Goal: Transaction & Acquisition: Purchase product/service

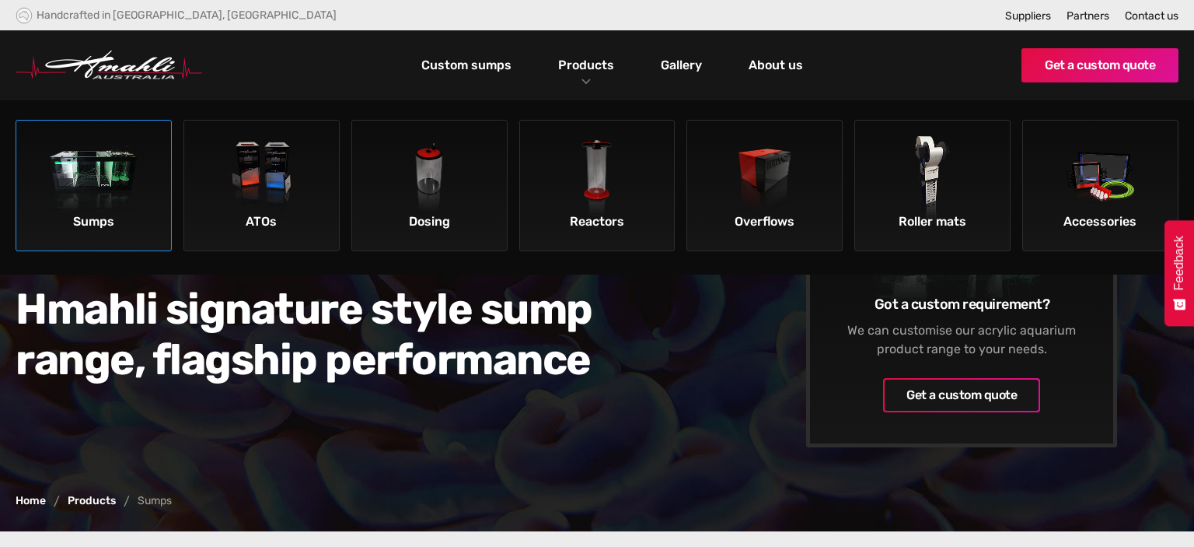
click at [98, 174] on img at bounding box center [94, 180] width 88 height 88
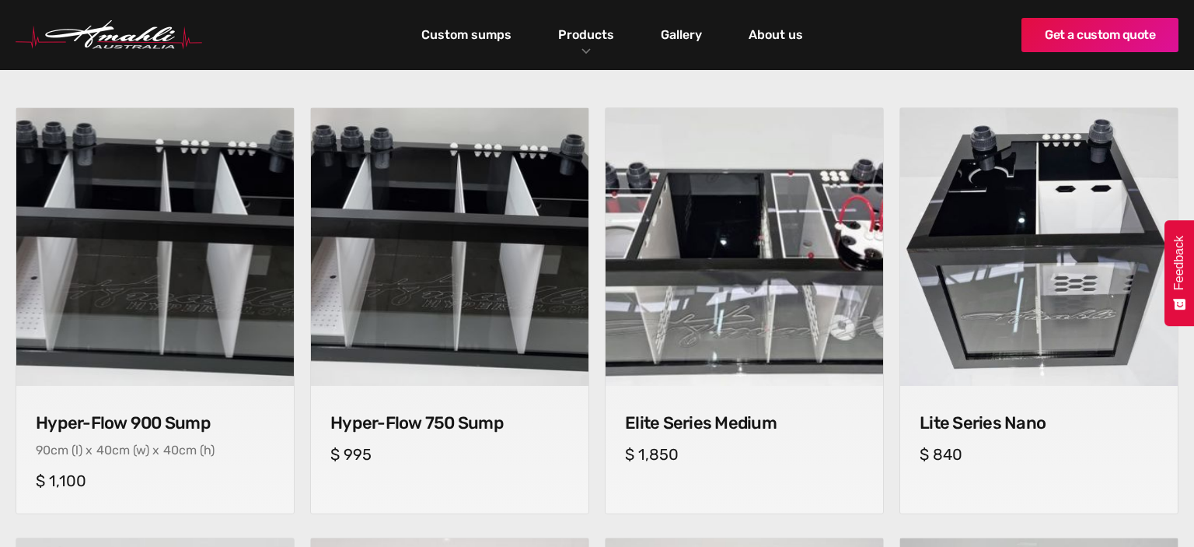
scroll to position [575, 0]
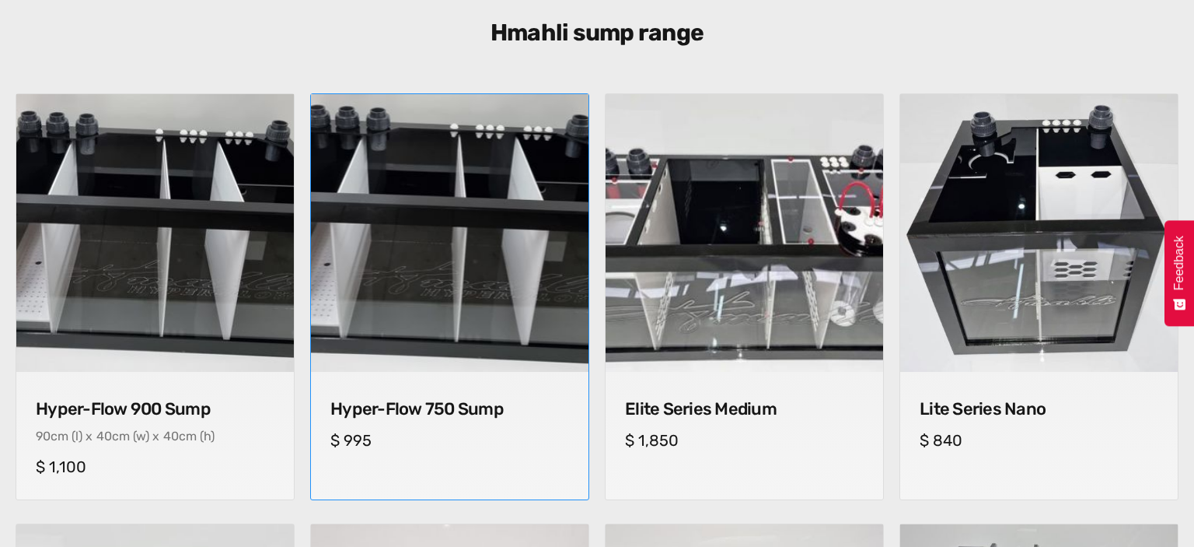
click at [513, 277] on img at bounding box center [450, 233] width 292 height 292
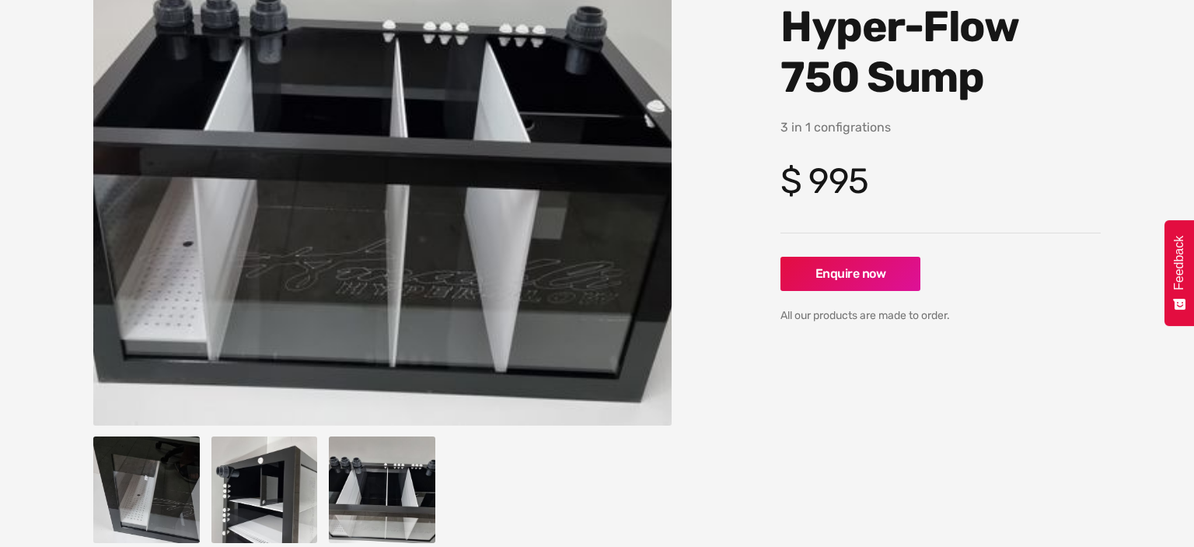
scroll to position [246, 0]
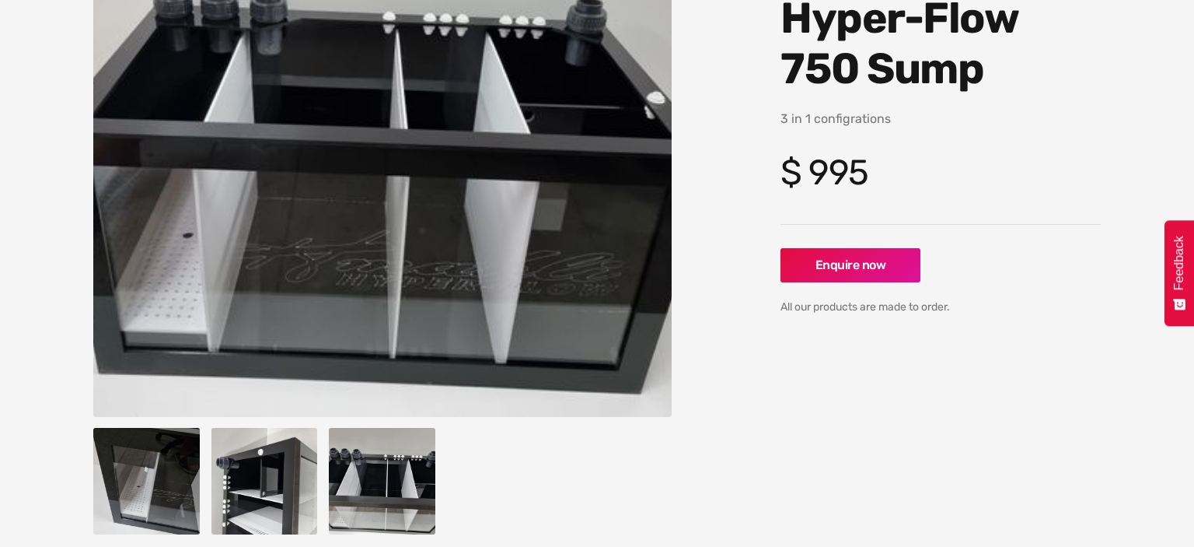
click at [161, 479] on img "open lightbox" at bounding box center [146, 481] width 107 height 107
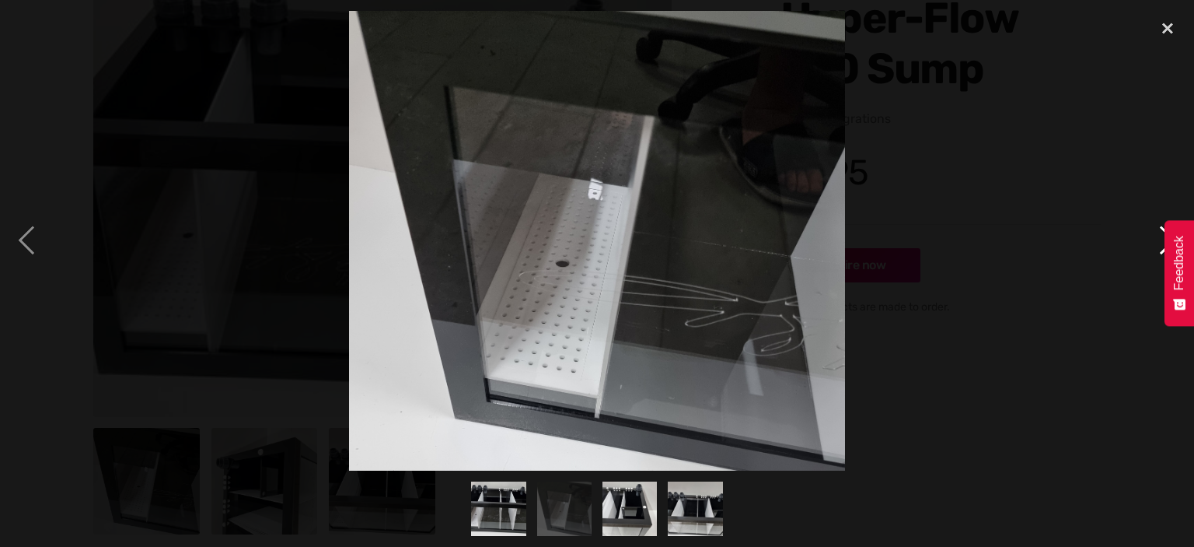
click at [1152, 250] on div "next image" at bounding box center [1167, 241] width 53 height 460
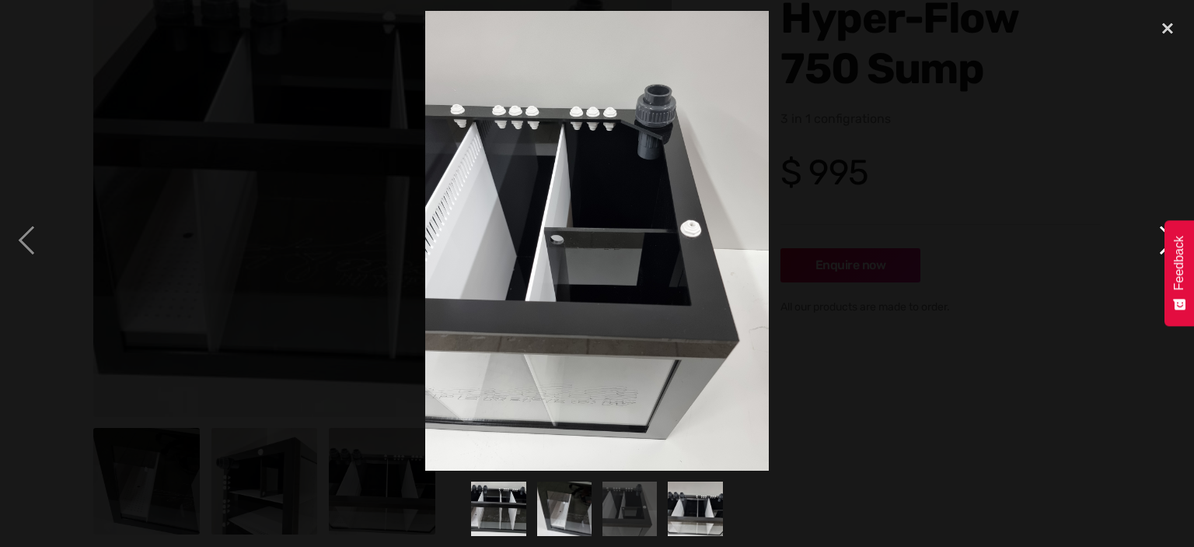
click at [1152, 250] on div "next image" at bounding box center [1167, 241] width 53 height 460
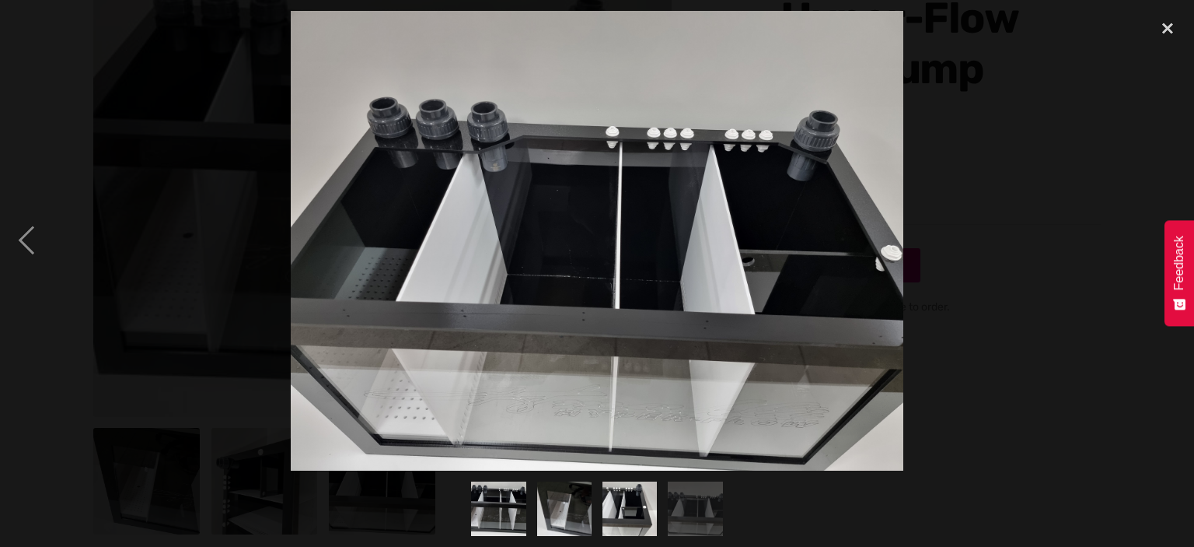
click at [1152, 250] on div "next image" at bounding box center [1167, 241] width 53 height 460
drag, startPoint x: 1165, startPoint y: 33, endPoint x: 1158, endPoint y: 39, distance: 8.8
click at [1165, 33] on div "close lightbox" at bounding box center [1167, 28] width 53 height 34
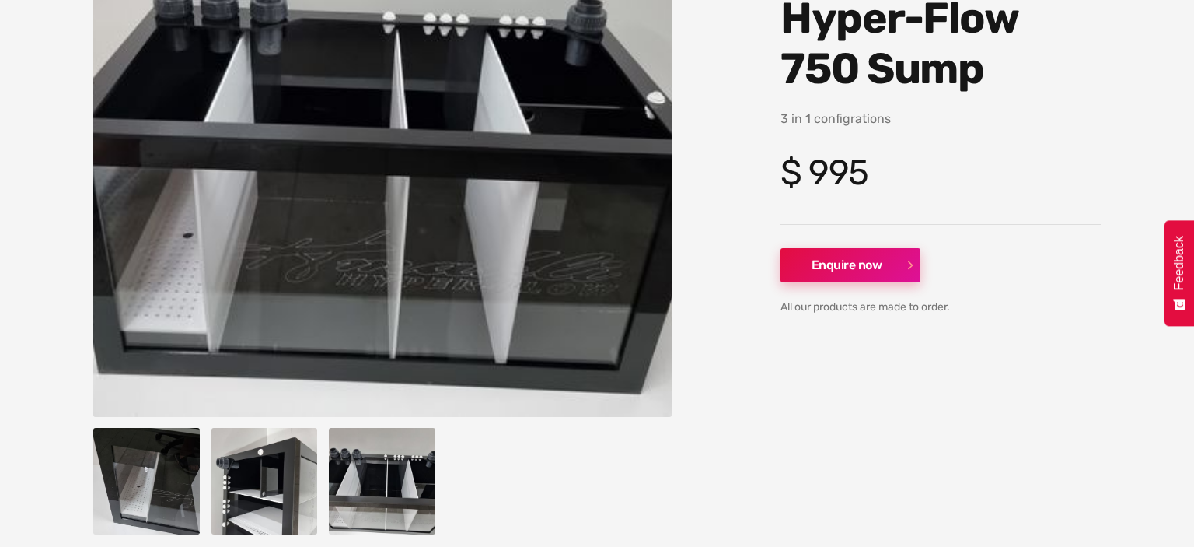
click at [813, 269] on link "Enquire now" at bounding box center [851, 265] width 140 height 34
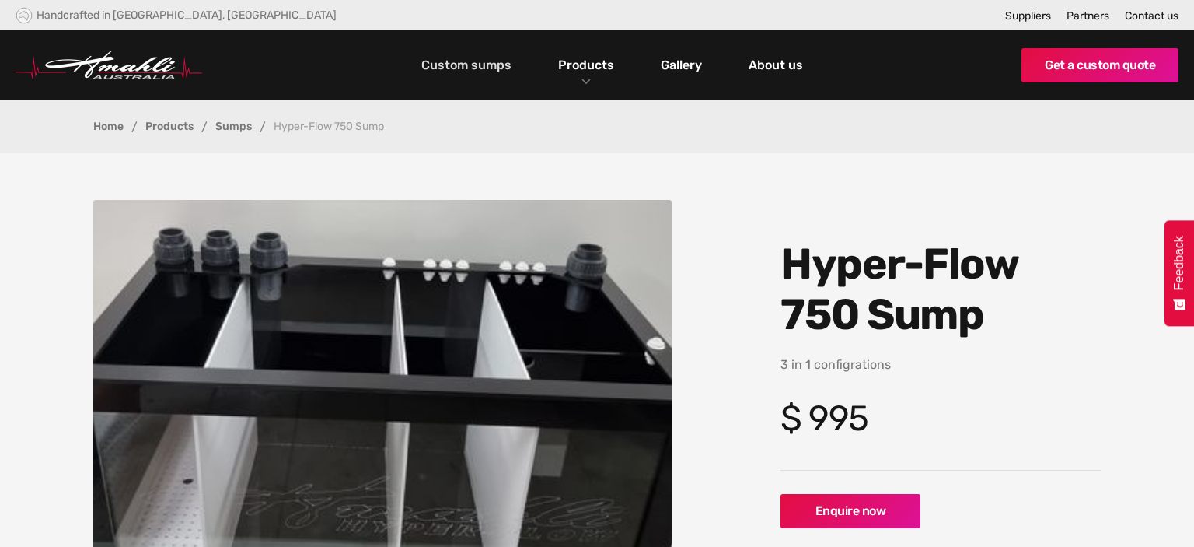
click at [479, 67] on link "Custom sumps" at bounding box center [467, 65] width 98 height 26
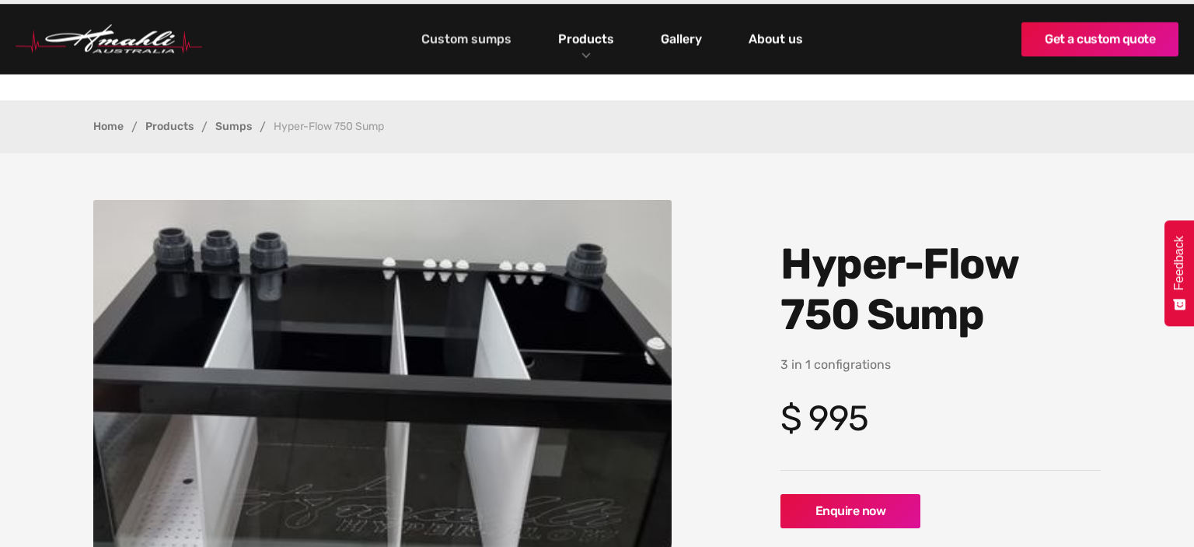
scroll to position [246, 0]
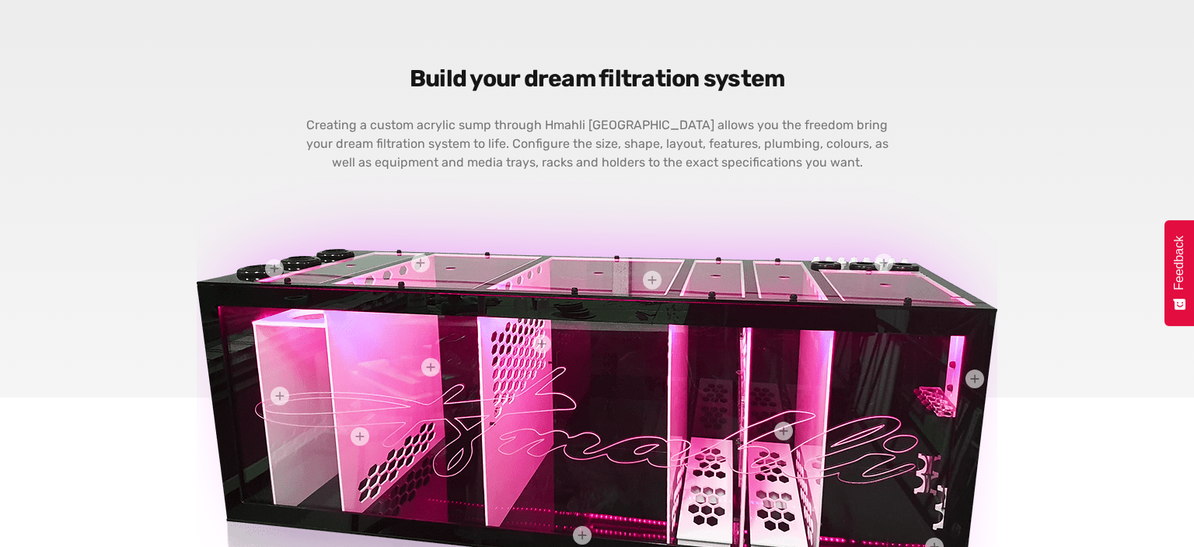
scroll to position [575, 0]
